Goal: Find specific page/section: Find specific page/section

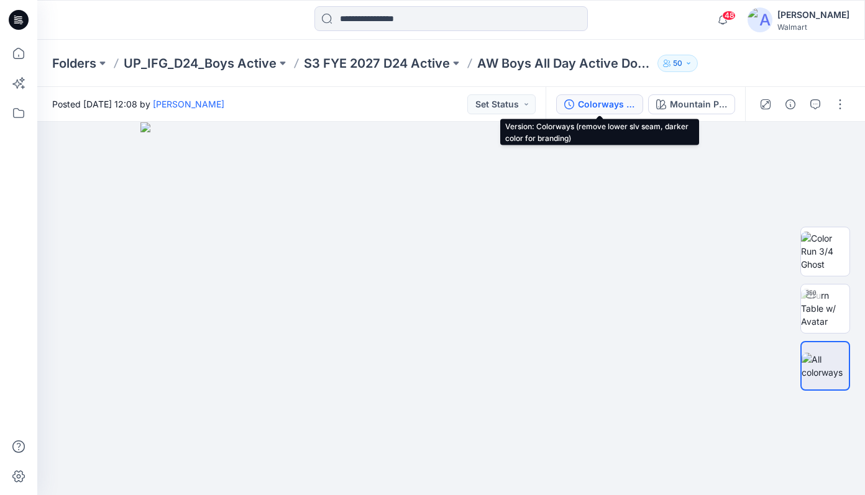
click at [591, 101] on div "Colorways (remove lower slv seam, darker color for branding)" at bounding box center [606, 105] width 57 height 14
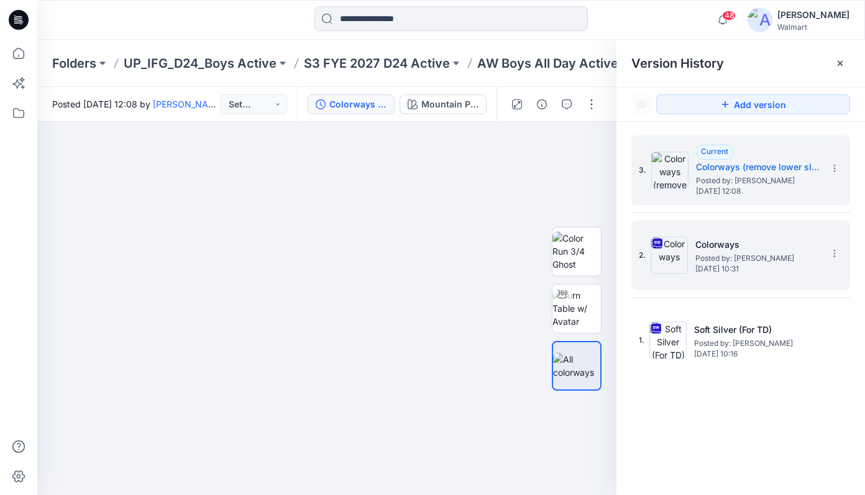
click at [745, 258] on span "Posted by: [PERSON_NAME]" at bounding box center [757, 258] width 124 height 12
click at [726, 193] on span "Sunday, October 12, 2025 12:08" at bounding box center [758, 191] width 124 height 9
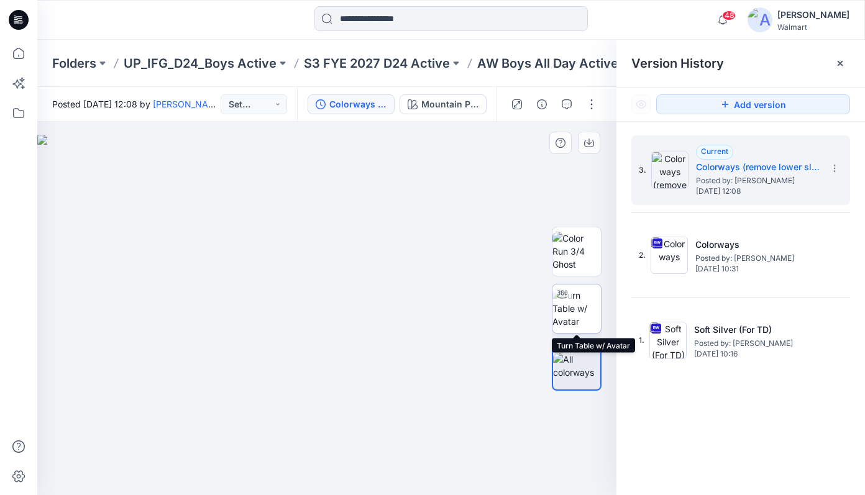
click at [577, 306] on img at bounding box center [576, 308] width 48 height 39
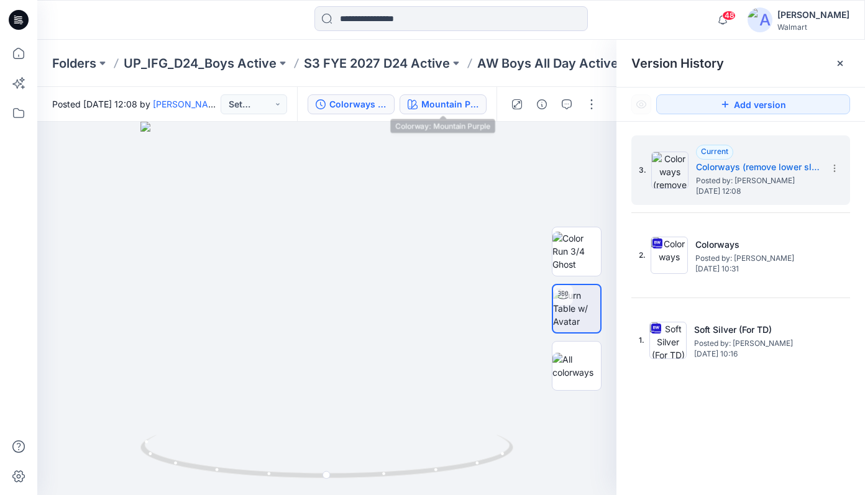
click at [446, 105] on div "Mountain Purple" at bounding box center [449, 105] width 57 height 14
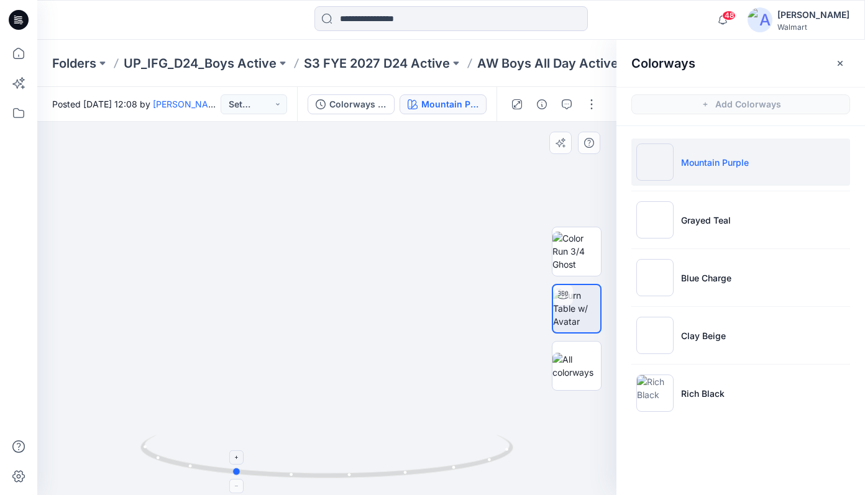
drag, startPoint x: 321, startPoint y: 477, endPoint x: 244, endPoint y: 469, distance: 77.5
click at [232, 480] on icon at bounding box center [328, 458] width 376 height 47
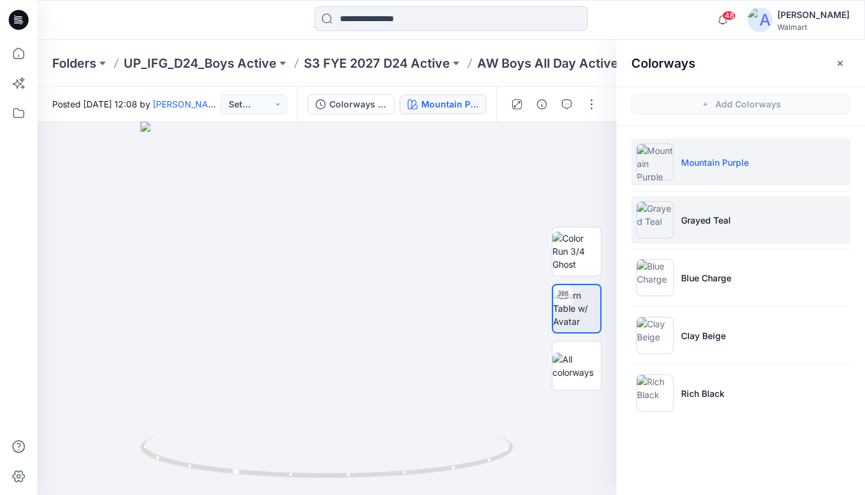
click at [652, 220] on img at bounding box center [654, 219] width 37 height 37
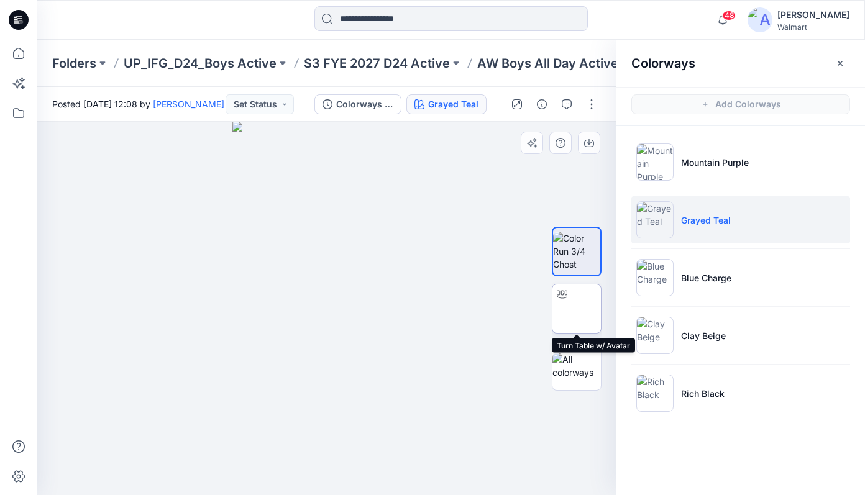
click at [577, 309] on img at bounding box center [577, 309] width 0 height 0
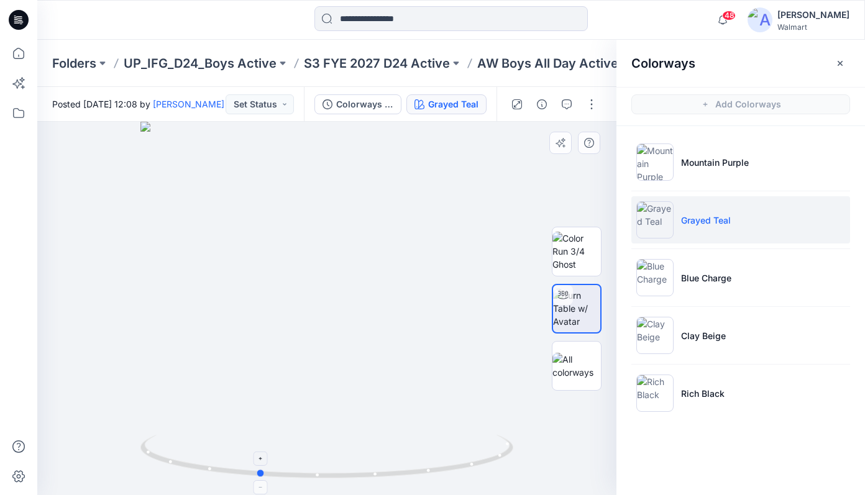
drag, startPoint x: 327, startPoint y: 477, endPoint x: 258, endPoint y: 478, distance: 69.0
click at [258, 478] on icon at bounding box center [328, 458] width 376 height 47
drag, startPoint x: 339, startPoint y: 245, endPoint x: 342, endPoint y: 395, distance: 150.4
click at [362, 64] on p "S3 FYE 2027 D24 Active" at bounding box center [377, 63] width 146 height 17
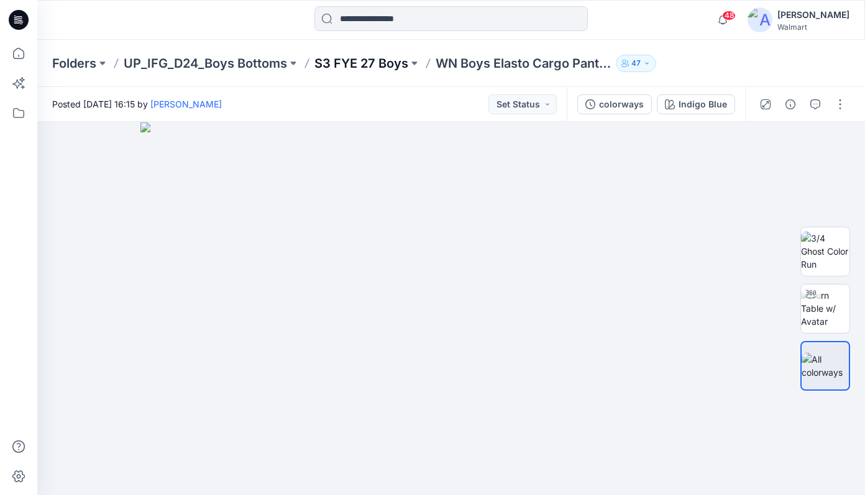
click at [379, 65] on p "S3 FYE 27 Boys" at bounding box center [361, 63] width 94 height 17
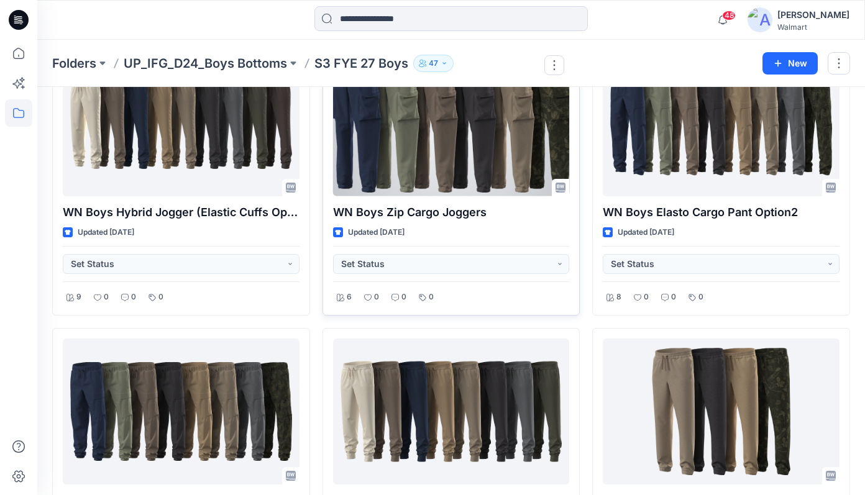
scroll to position [101, 0]
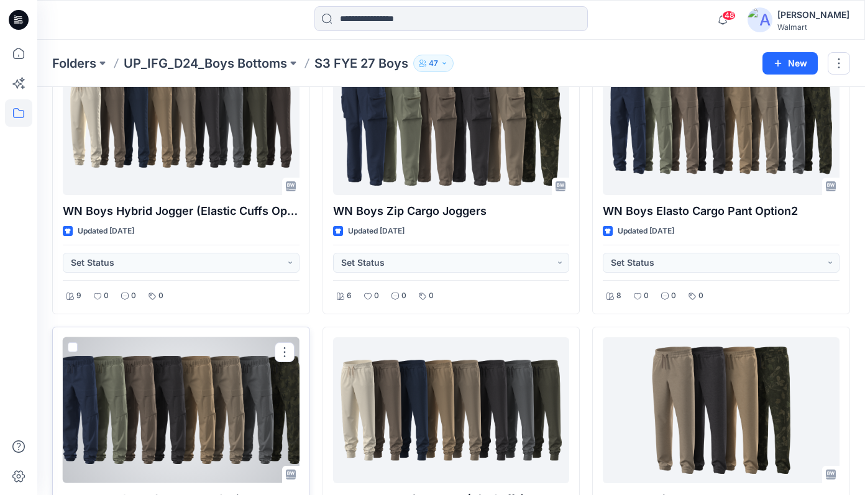
click at [186, 383] on div at bounding box center [181, 410] width 237 height 146
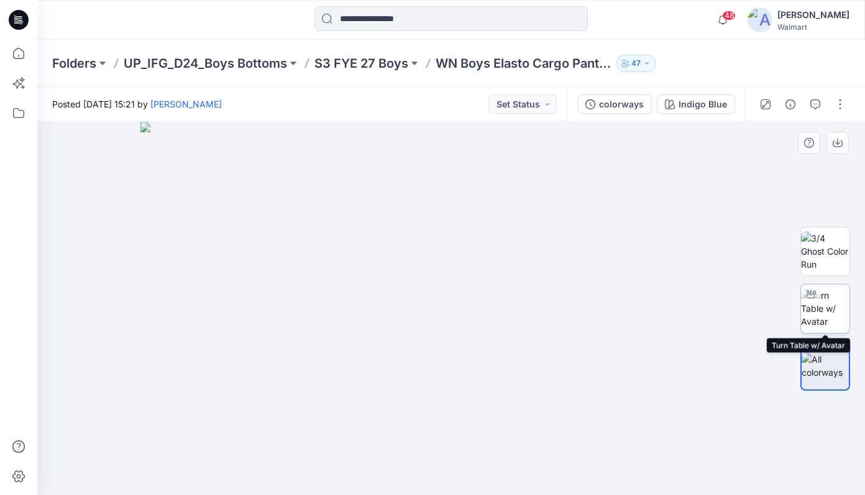
click at [821, 321] on img at bounding box center [825, 308] width 48 height 39
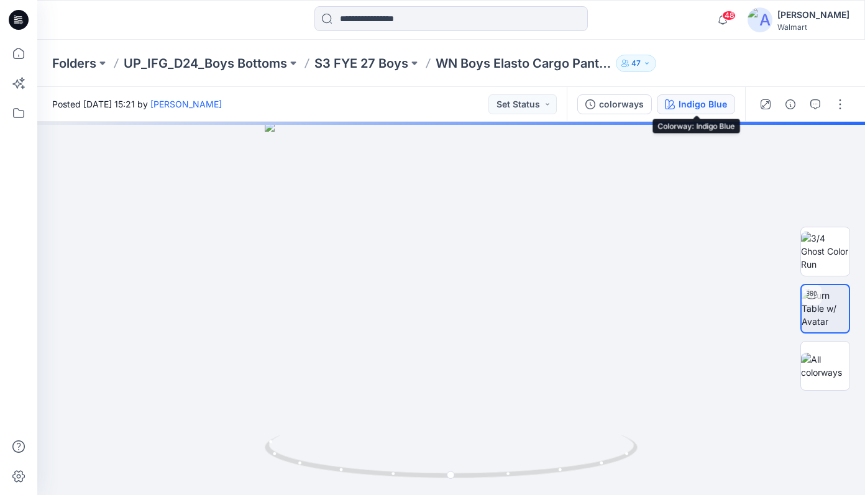
click at [675, 104] on icon "button" at bounding box center [670, 104] width 10 height 10
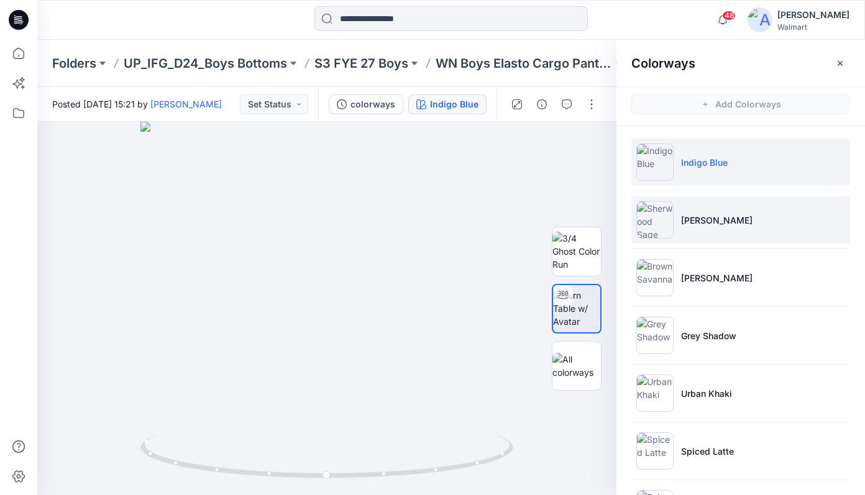
click at [754, 226] on li "[PERSON_NAME]" at bounding box center [740, 219] width 219 height 47
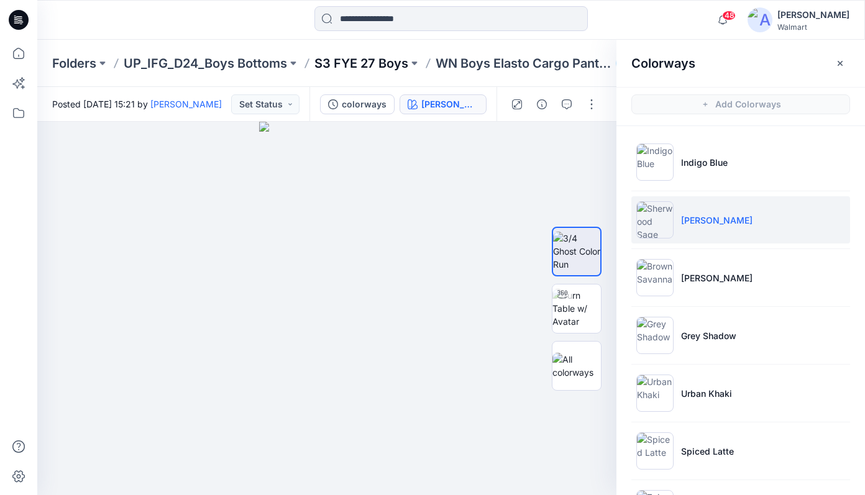
click at [378, 64] on p "S3 FYE 27 Boys" at bounding box center [361, 63] width 94 height 17
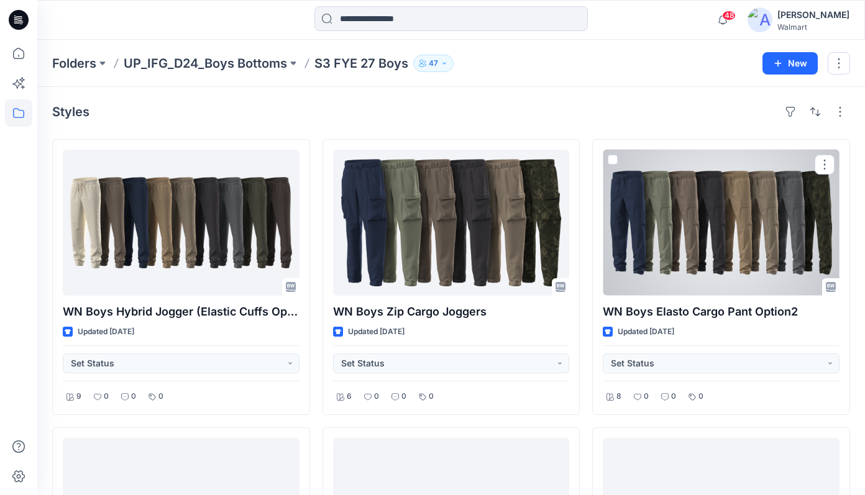
drag, startPoint x: 693, startPoint y: 201, endPoint x: 711, endPoint y: 196, distance: 18.7
click at [693, 201] on div at bounding box center [721, 223] width 237 height 146
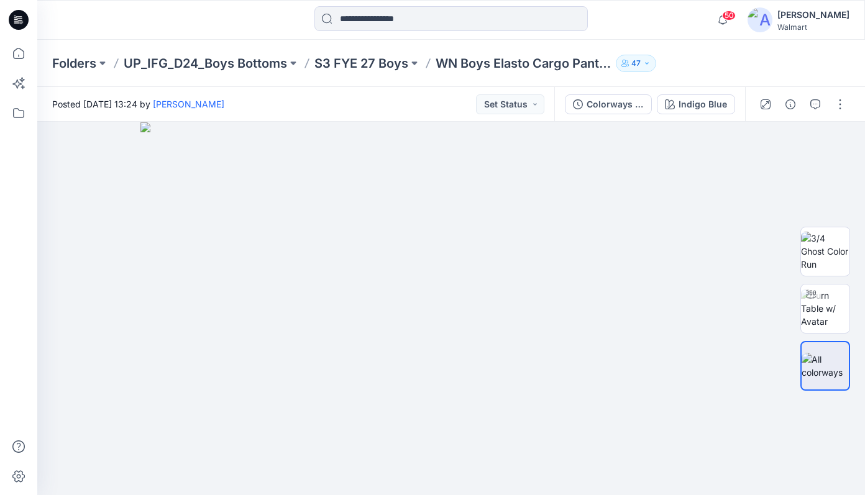
click at [375, 63] on p "S3 FYE 27 Boys" at bounding box center [361, 63] width 94 height 17
